Goal: Information Seeking & Learning: Learn about a topic

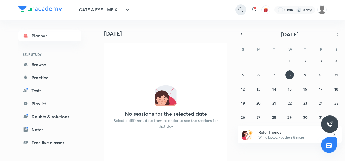
click at [239, 10] on icon at bounding box center [240, 10] width 7 height 7
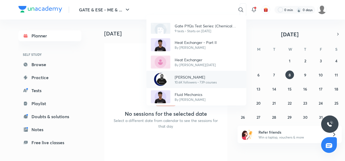
click at [186, 80] on p "10.6K followers • 739 courses" at bounding box center [195, 82] width 42 height 5
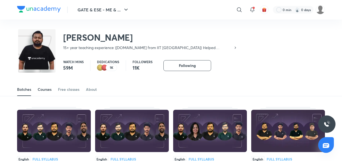
click at [51, 91] on div "Courses" at bounding box center [45, 89] width 14 height 5
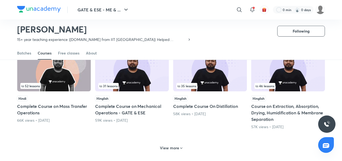
scroll to position [242, 0]
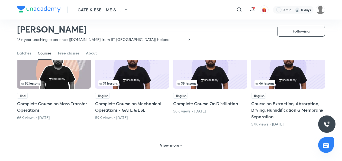
click at [171, 147] on h6 "View more" at bounding box center [169, 144] width 19 height 5
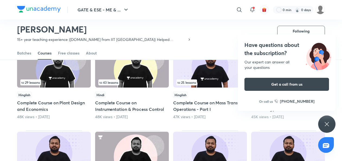
scroll to position [340, 0]
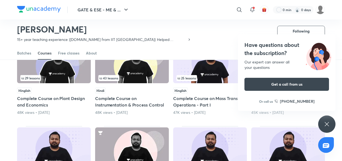
click at [331, 126] on div "Have questions about the subscription? Our expert can answer all your questions…" at bounding box center [326, 123] width 17 height 17
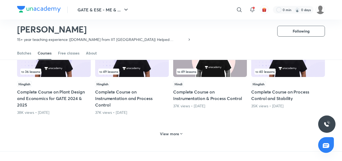
scroll to position [526, 0]
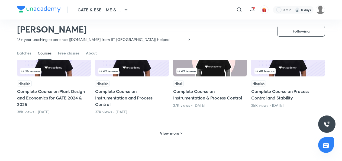
click at [163, 133] on h6 "View more" at bounding box center [169, 133] width 19 height 5
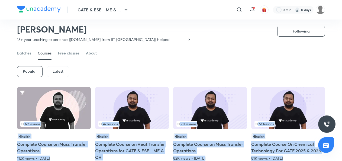
scroll to position [22, 0]
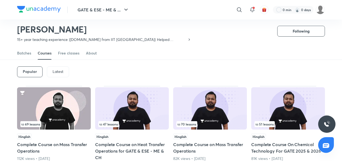
click at [250, 39] on div "[PERSON_NAME] 15+ year teaching experience |[DOMAIN_NAME] from IIT [GEOGRAPHIC_…" at bounding box center [171, 28] width 308 height 35
